Goal: Book appointment/travel/reservation

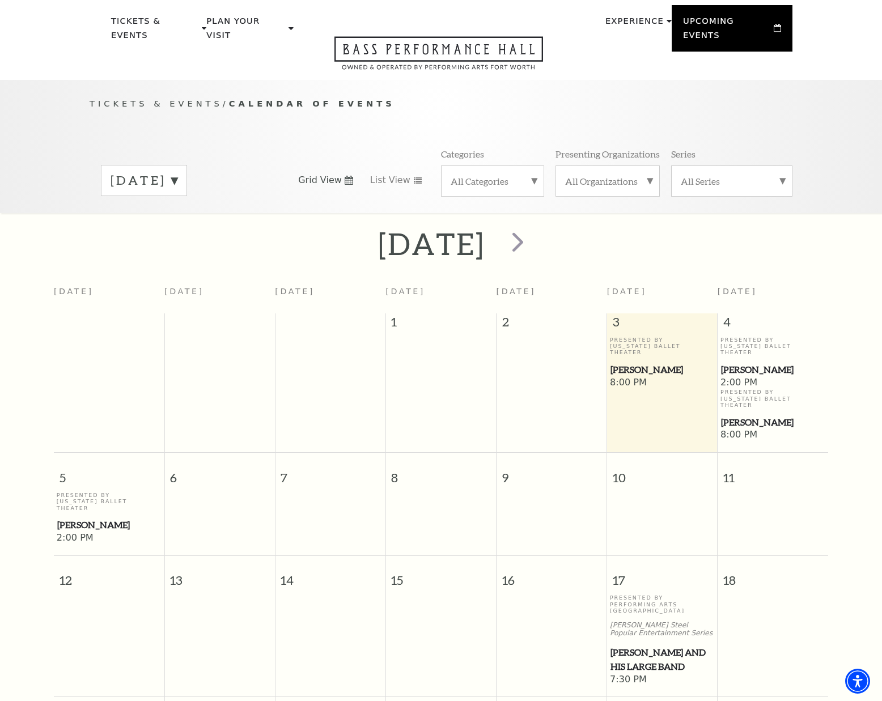
scroll to position [34, 0]
click at [534, 235] on span "next" at bounding box center [517, 242] width 32 height 32
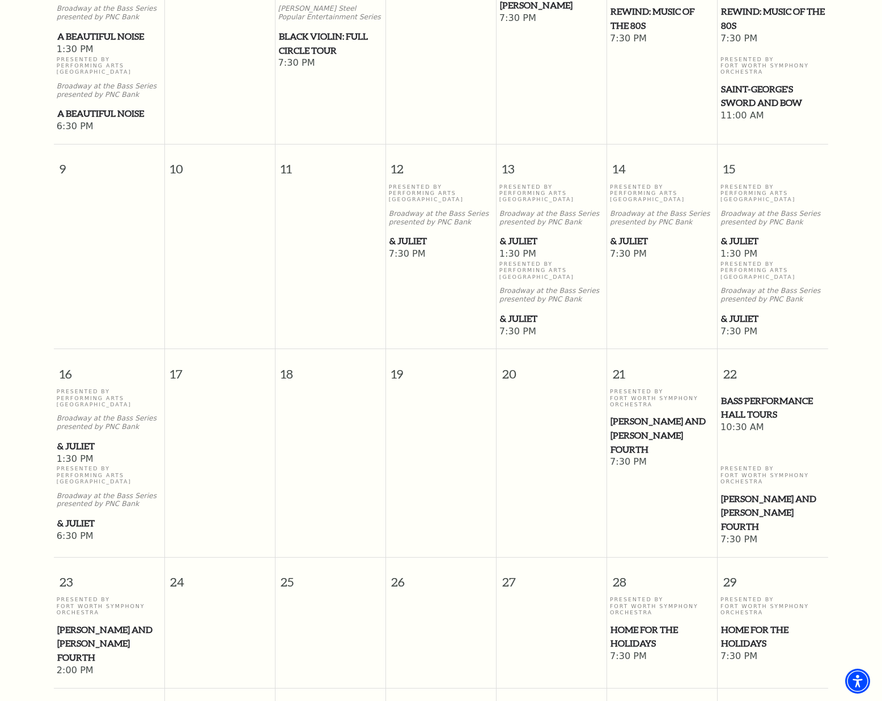
scroll to position [656, 0]
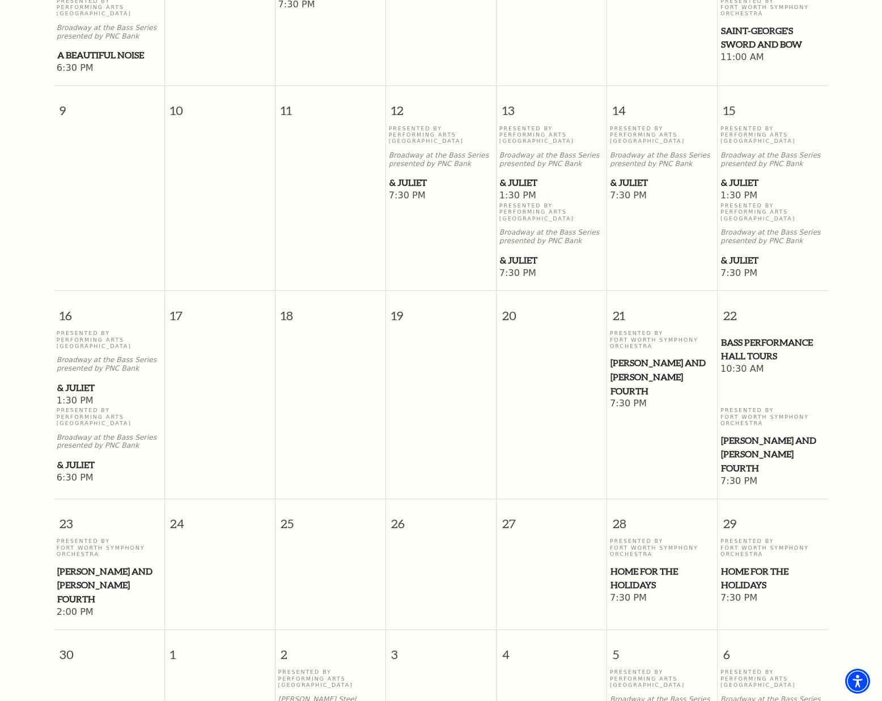
click at [400, 176] on span "& Juliet" at bounding box center [441, 183] width 104 height 14
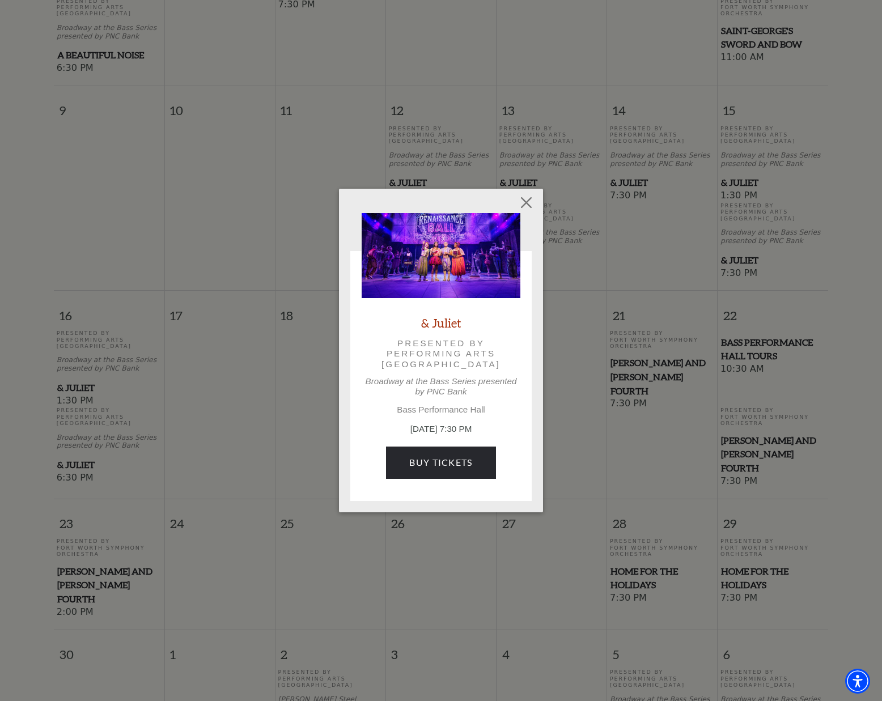
click at [449, 322] on link "& Juliet" at bounding box center [441, 322] width 40 height 15
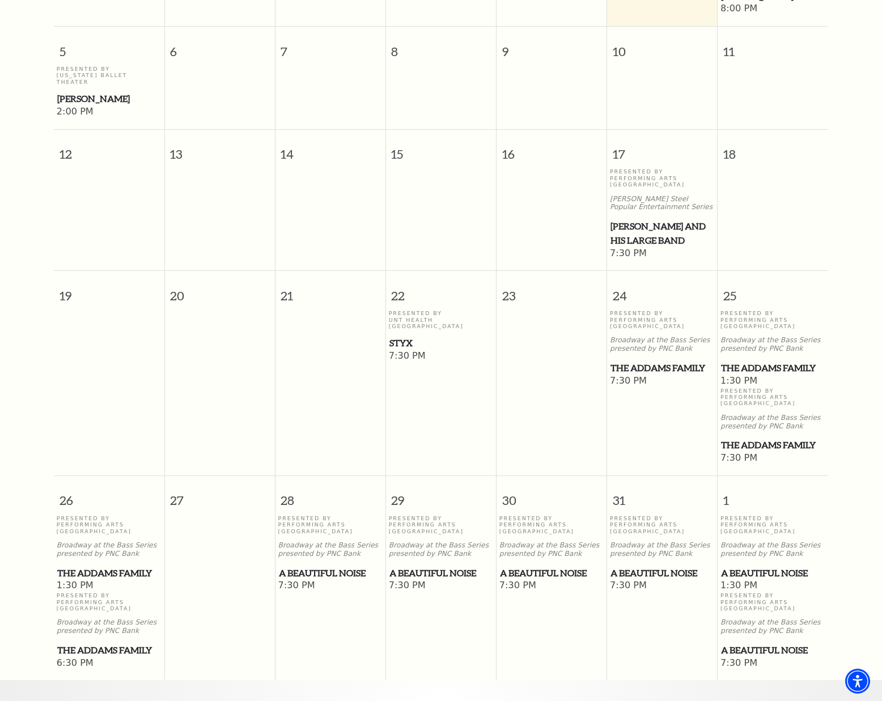
scroll to position [461, 0]
click at [691, 360] on span "The Addams Family" at bounding box center [662, 367] width 104 height 14
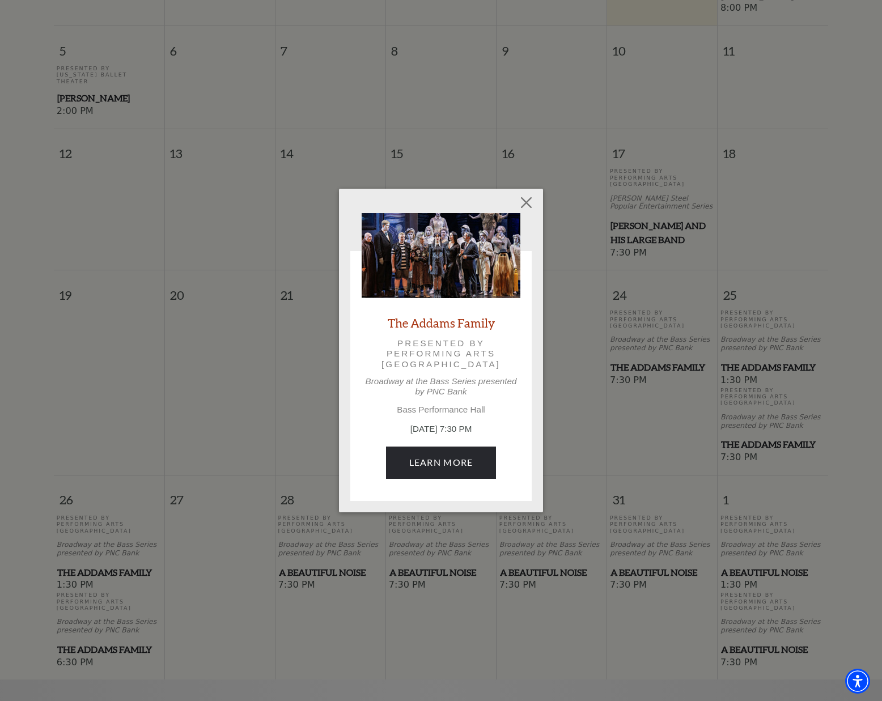
click at [649, 436] on div "Empty heading The Addams Family Presented by Performing Arts Fort Worth Broadwa…" at bounding box center [441, 350] width 882 height 701
click at [525, 208] on button "Close" at bounding box center [527, 203] width 22 height 22
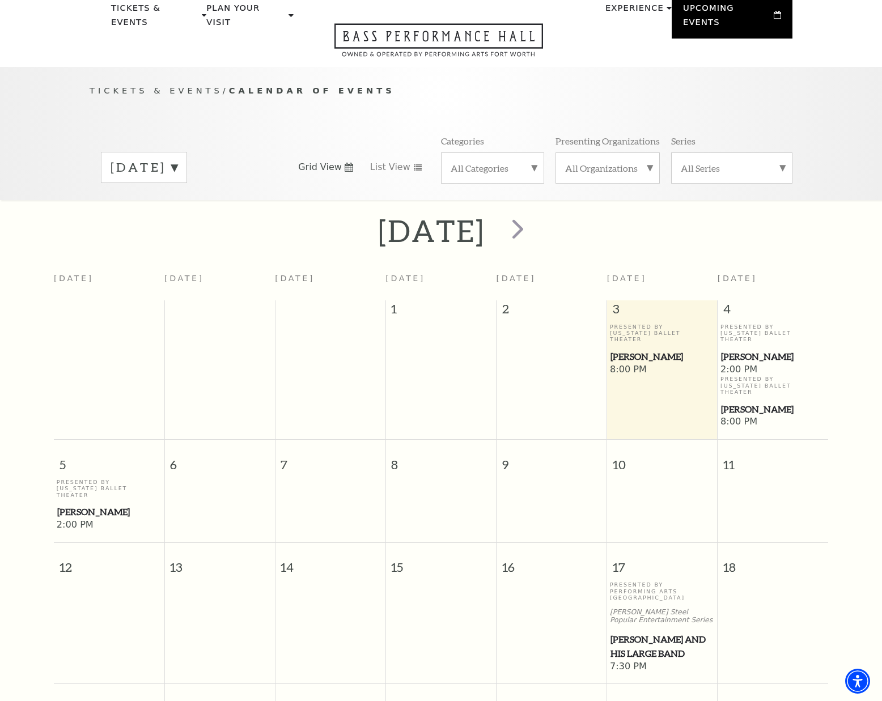
scroll to position [0, 0]
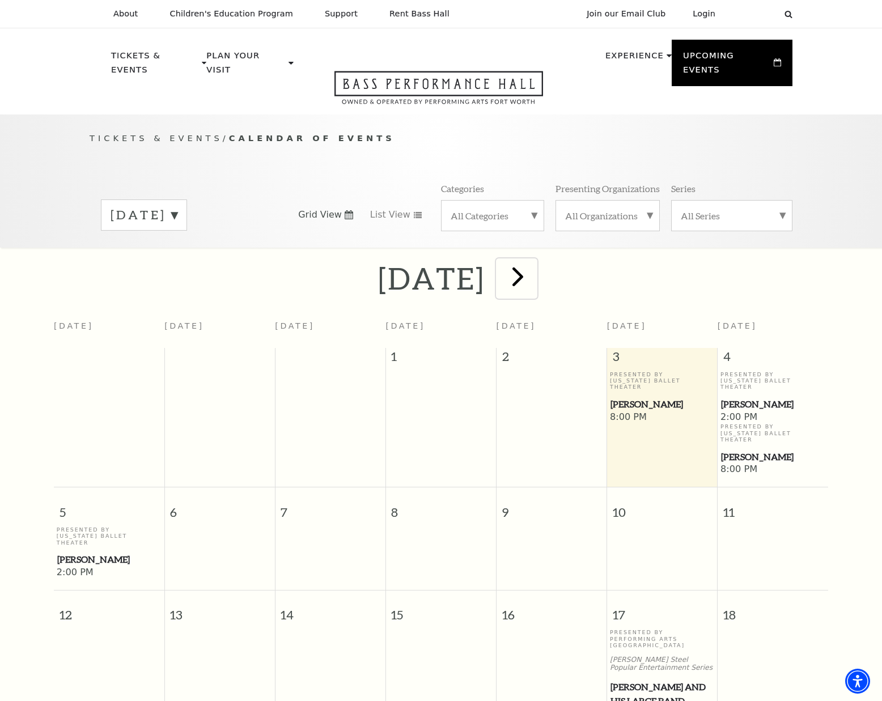
click at [534, 265] on span "next" at bounding box center [517, 276] width 32 height 32
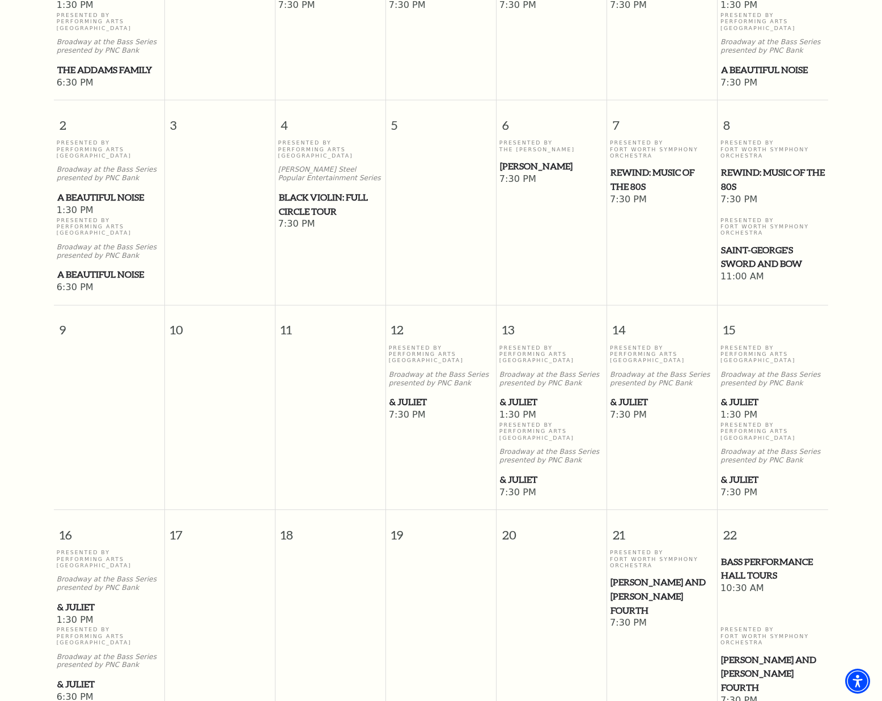
scroll to position [436, 0]
